Goal: Task Accomplishment & Management: Manage account settings

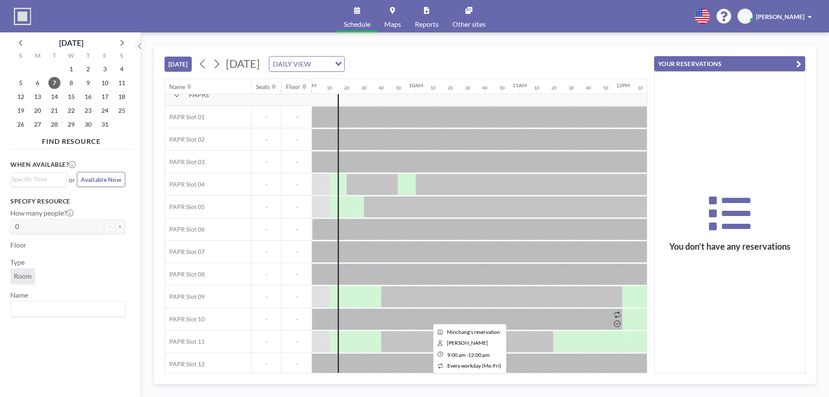
scroll to position [17, 933]
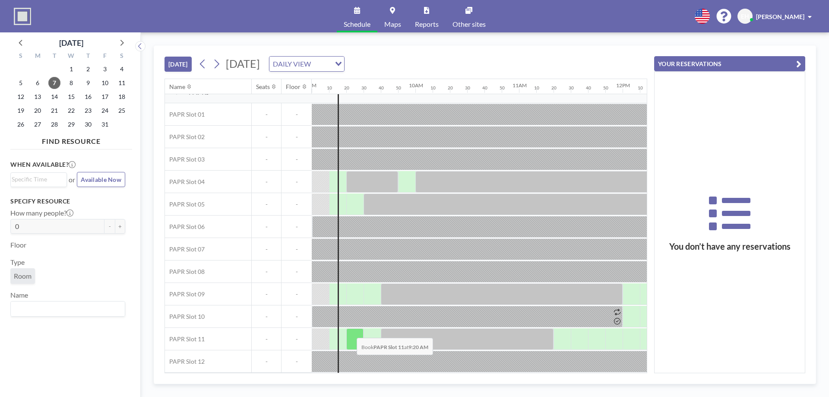
click at [351, 332] on div at bounding box center [354, 339] width 17 height 22
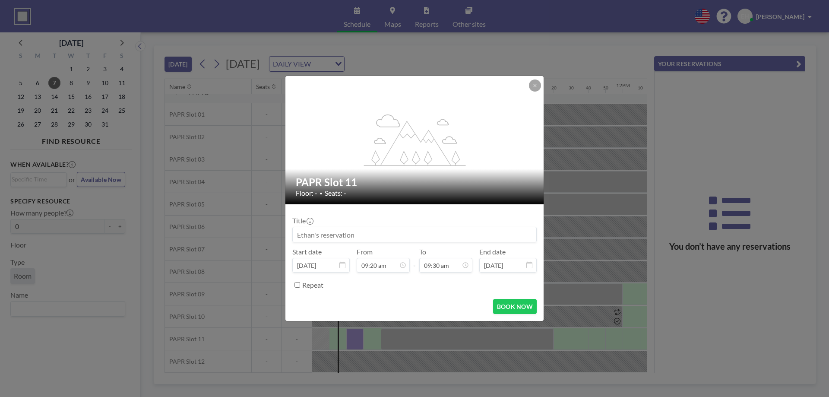
scroll to position [876, 0]
click at [540, 87] on button at bounding box center [535, 85] width 12 height 12
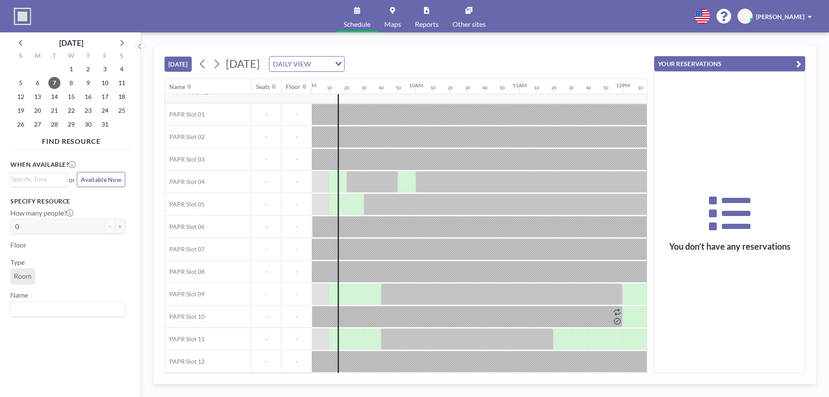
scroll to position [17, 864]
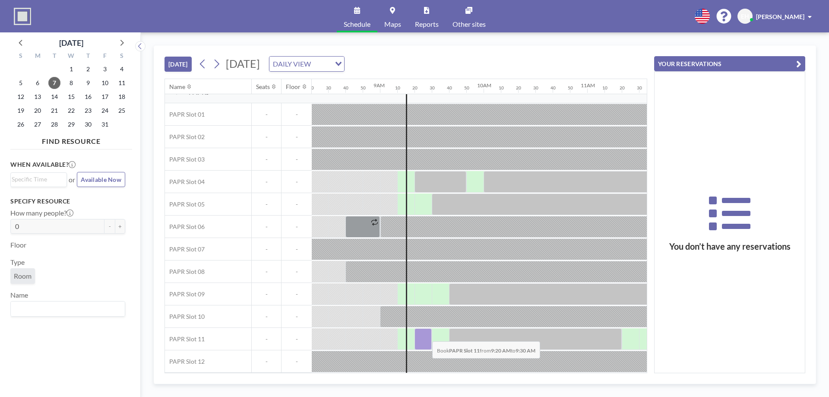
click at [425, 335] on div at bounding box center [423, 339] width 17 height 22
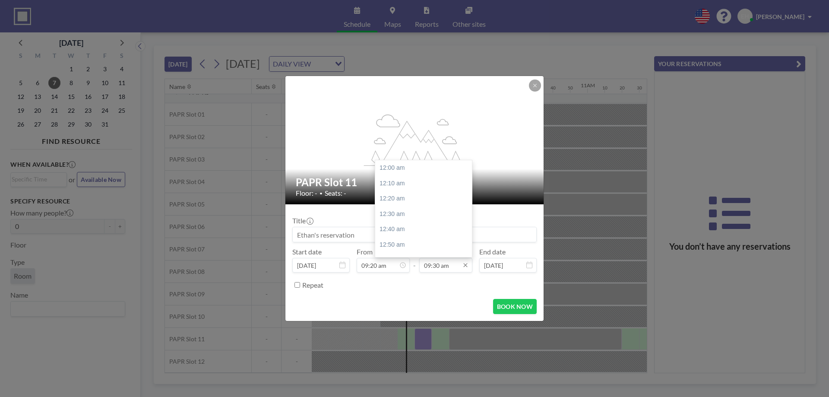
scroll to position [876, 0]
click at [407, 188] on div "09:40 am" at bounding box center [425, 183] width 101 height 16
type input "09:40 am"
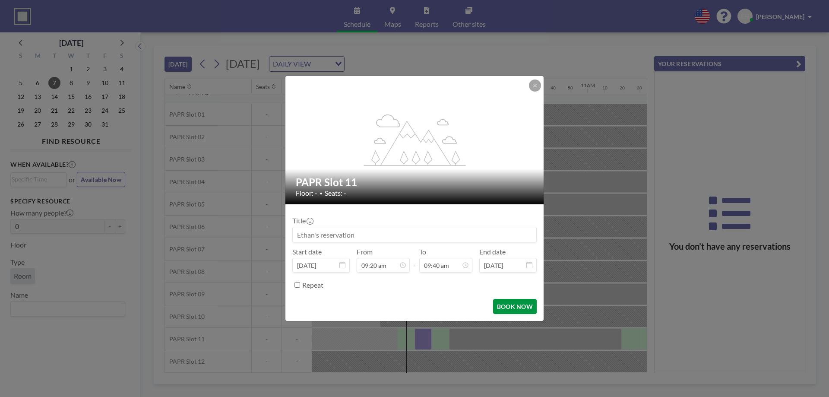
scroll to position [891, 0]
click at [517, 306] on button "BOOK NOW" at bounding box center [515, 306] width 44 height 15
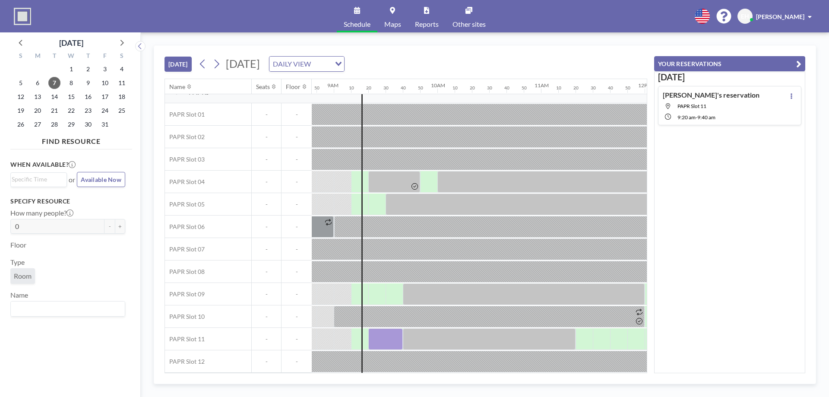
scroll to position [17, 908]
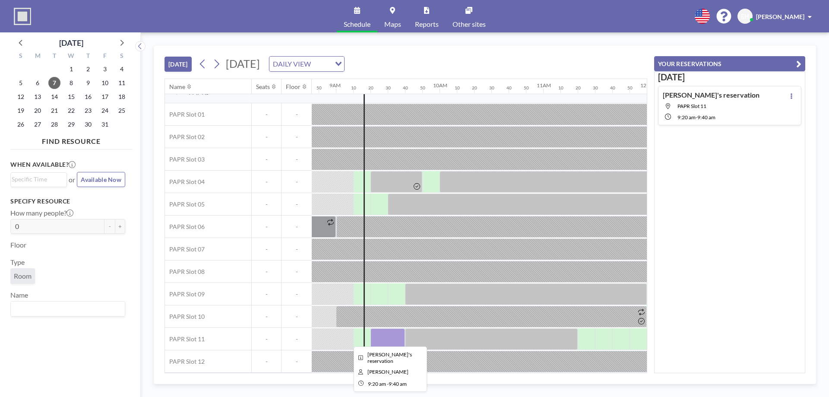
click at [389, 333] on div at bounding box center [387, 339] width 35 height 22
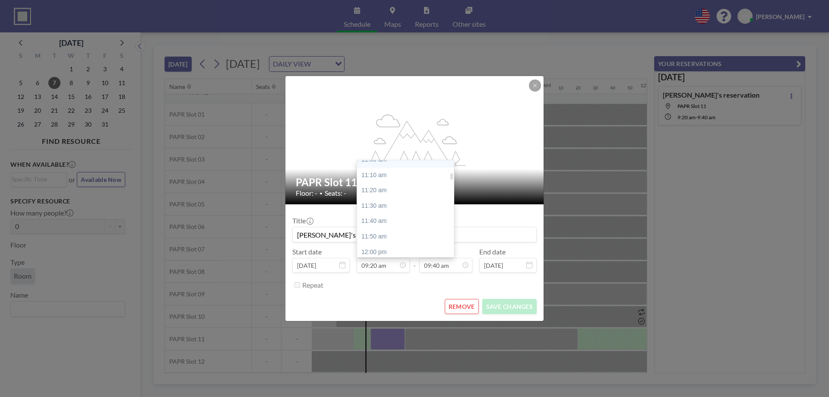
scroll to position [173, 0]
click at [396, 182] on div "11:20 am" at bounding box center [407, 180] width 101 height 16
type input "11:20 am"
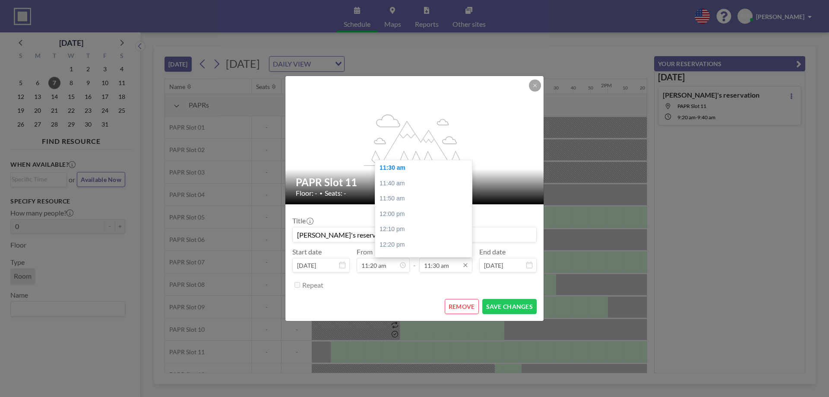
scroll to position [0, 1157]
click at [451, 265] on input "11:30 am" at bounding box center [445, 265] width 53 height 15
click at [418, 214] on div "12:00 pm" at bounding box center [425, 214] width 101 height 16
type input "12:00 pm"
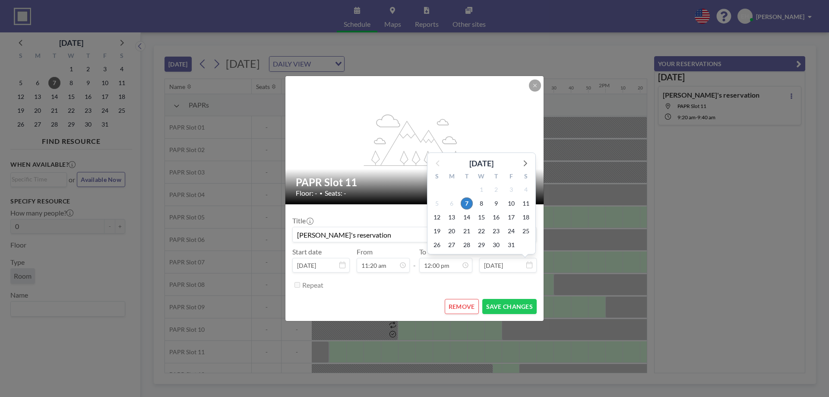
scroll to position [1107, 0]
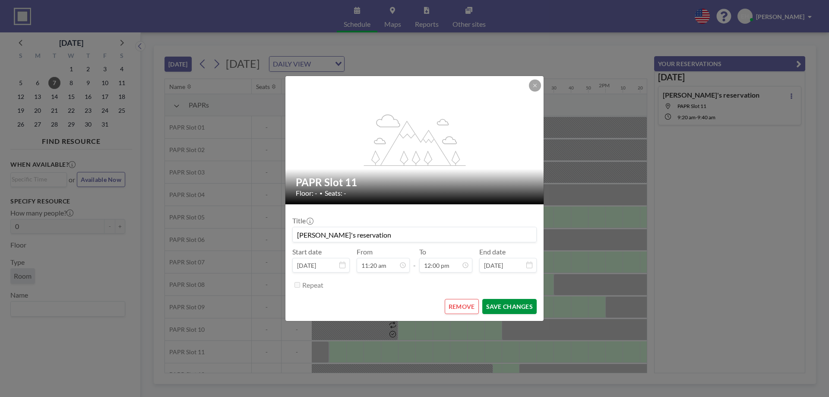
click at [509, 307] on button "SAVE CHANGES" at bounding box center [509, 306] width 54 height 15
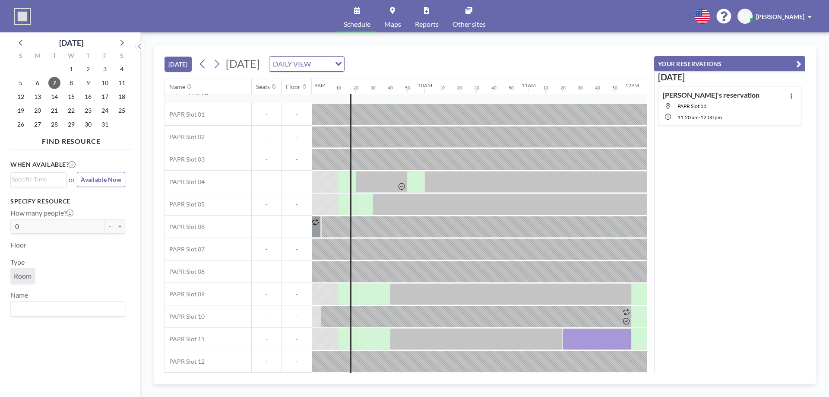
scroll to position [17, 953]
